Goal: Information Seeking & Learning: Learn about a topic

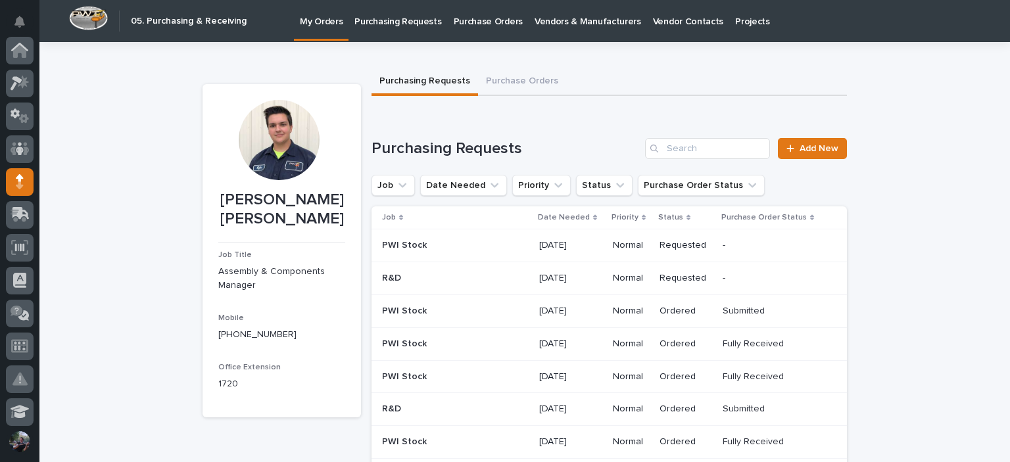
scroll to position [132, 0]
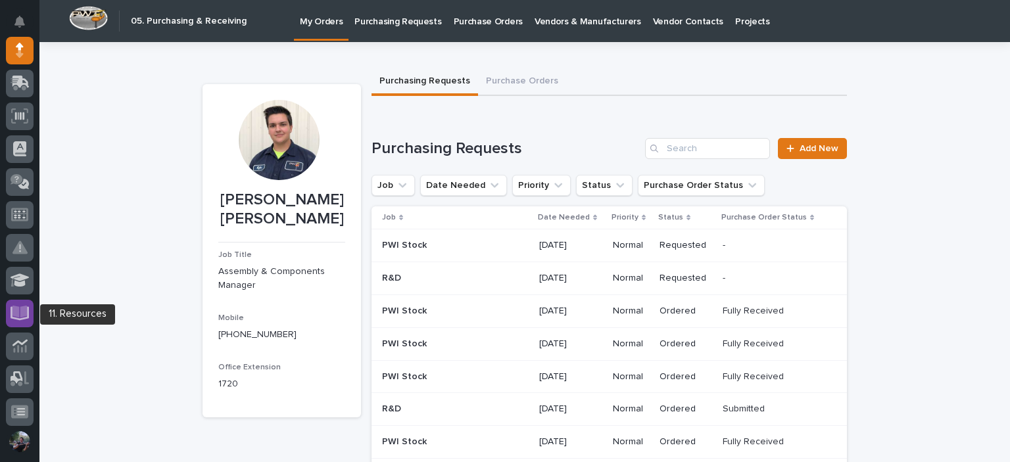
click at [22, 306] on icon at bounding box center [20, 313] width 19 height 15
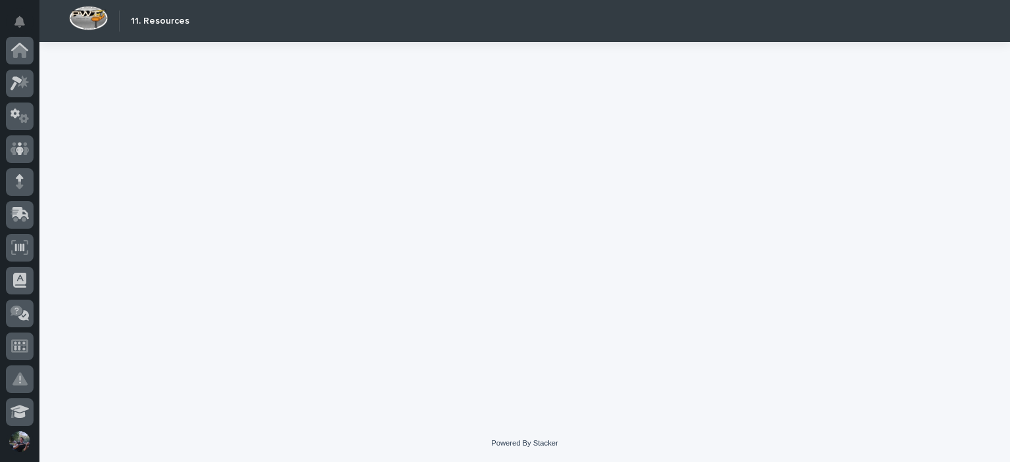
scroll to position [331, 0]
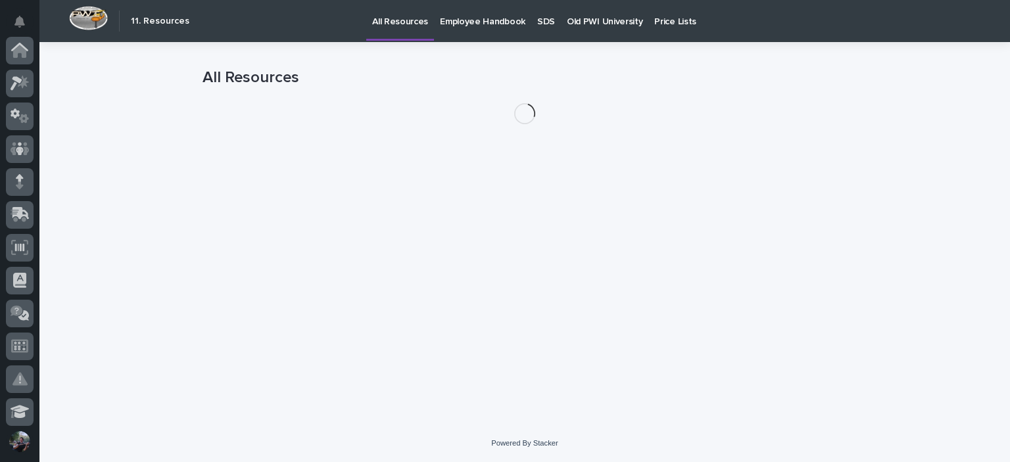
scroll to position [331, 0]
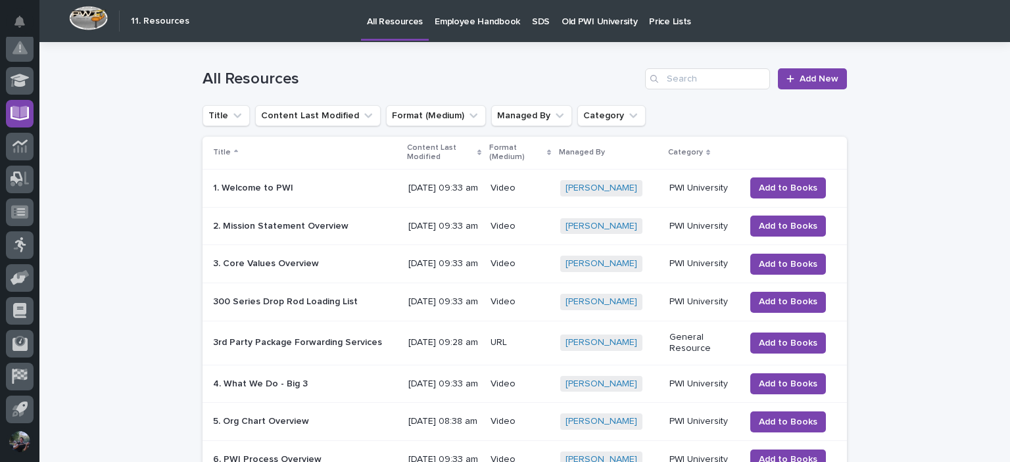
click at [604, 24] on p "Old PWI University" at bounding box center [600, 14] width 76 height 28
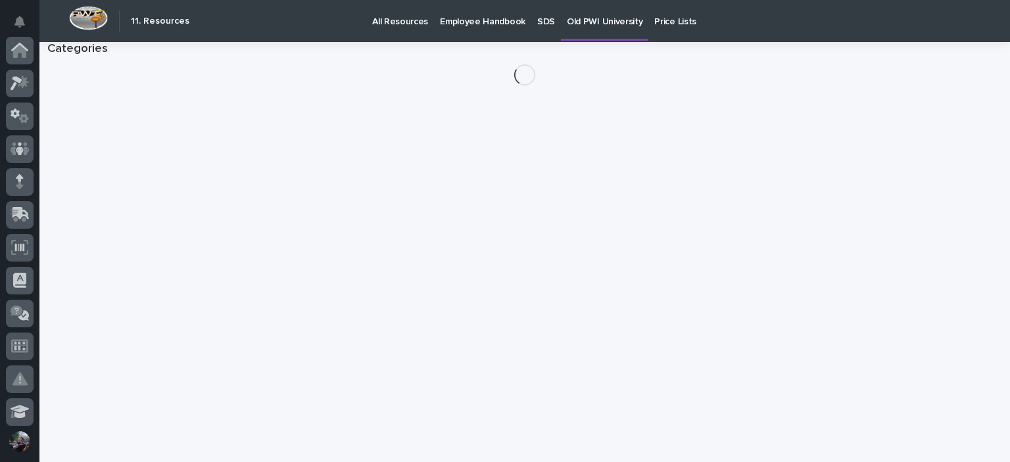
scroll to position [331, 0]
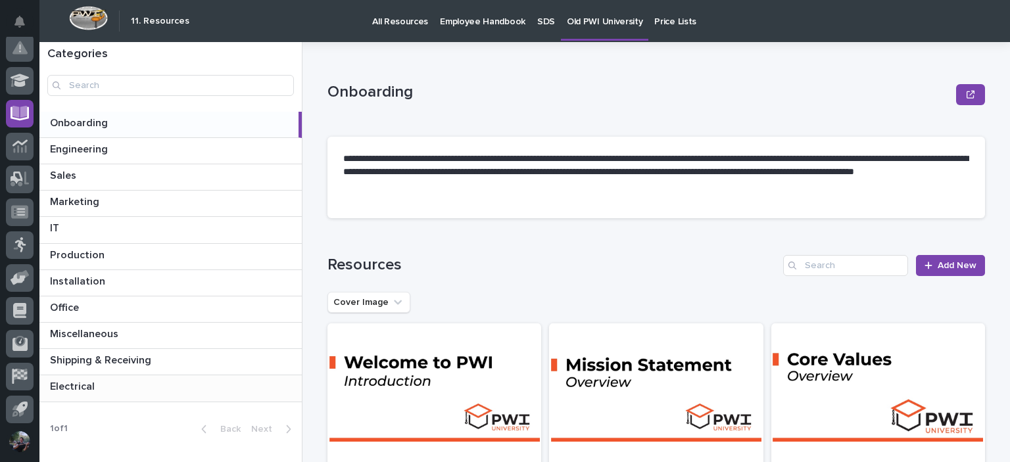
click at [91, 397] on div "Electrical Electrical" at bounding box center [170, 389] width 262 height 26
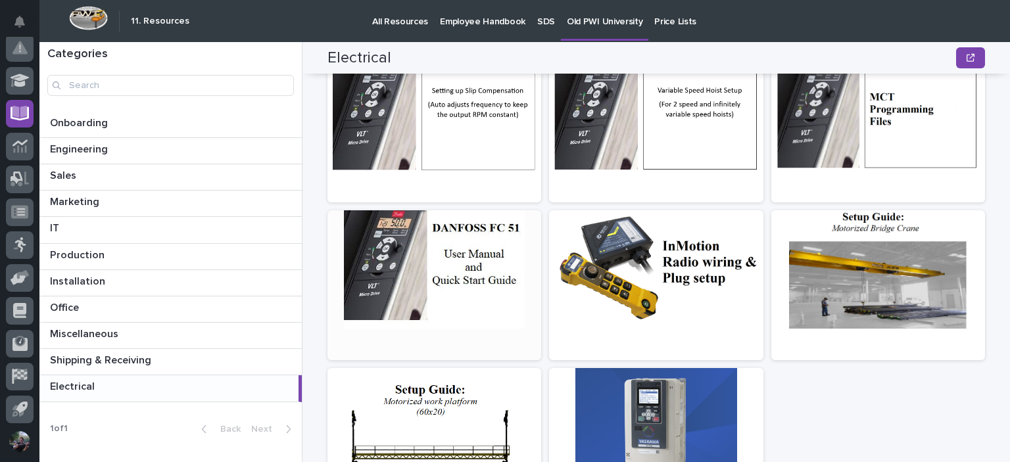
scroll to position [438, 0]
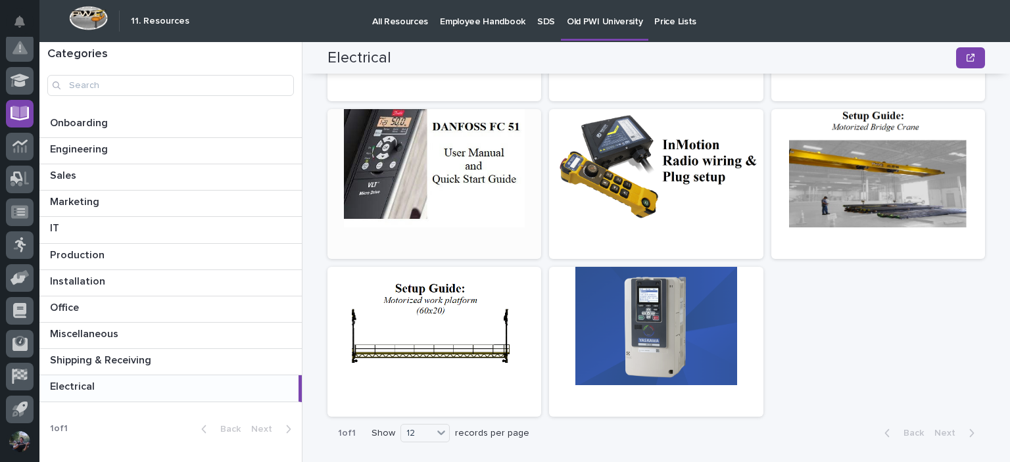
click at [465, 181] on div at bounding box center [435, 168] width 214 height 118
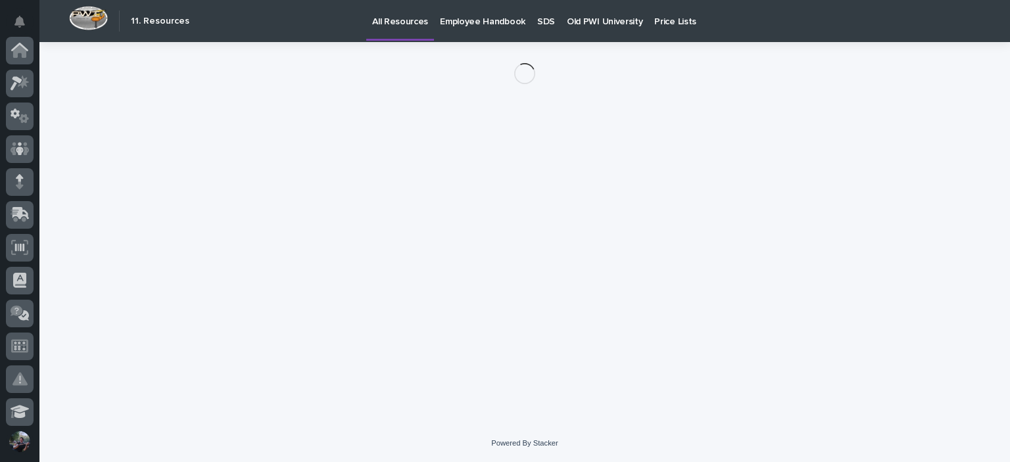
scroll to position [331, 0]
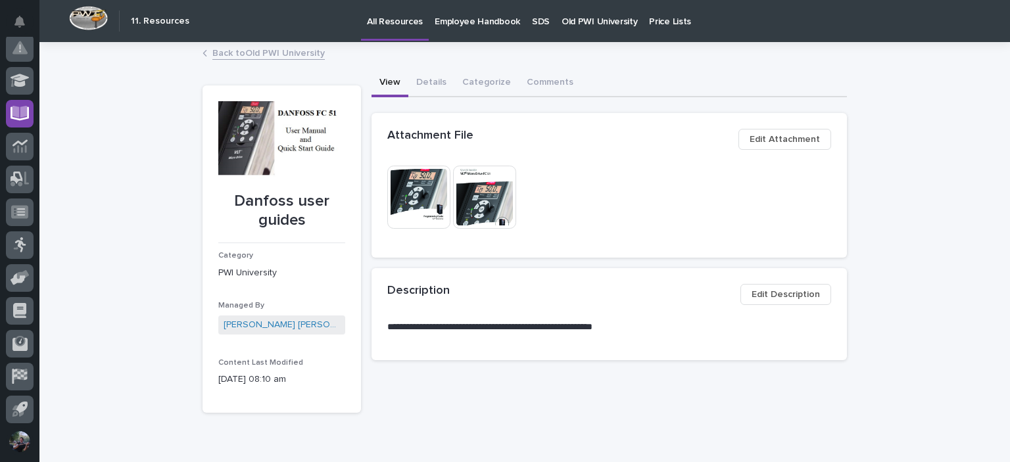
click at [429, 192] on img at bounding box center [418, 197] width 63 height 63
